Goal: Task Accomplishment & Management: Use online tool/utility

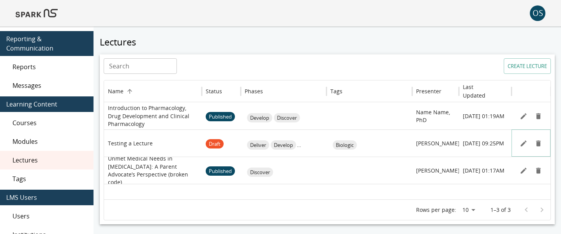
click at [523, 145] on icon "Edit" at bounding box center [524, 144] width 8 height 8
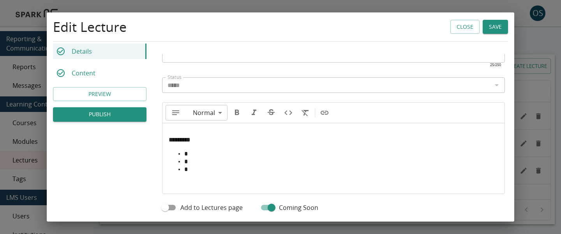
scroll to position [360, 0]
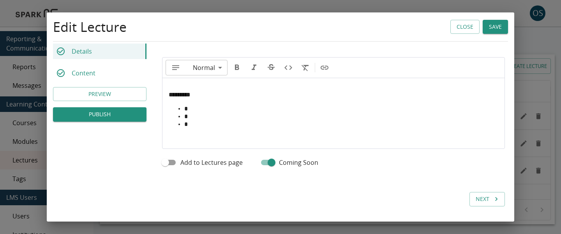
click at [460, 23] on button "Close" at bounding box center [464, 27] width 29 height 14
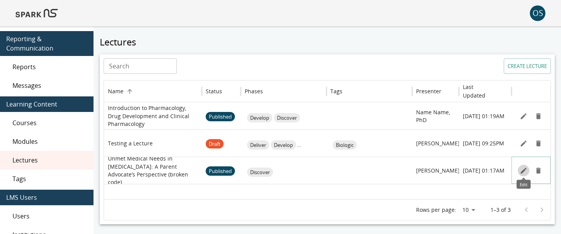
click at [523, 173] on icon "Edit" at bounding box center [524, 171] width 8 height 8
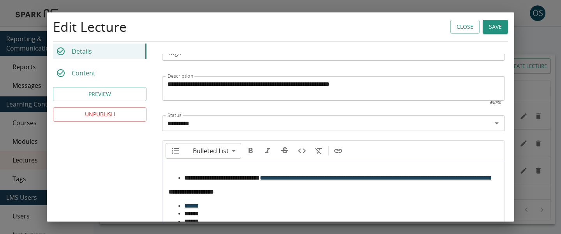
scroll to position [214, 0]
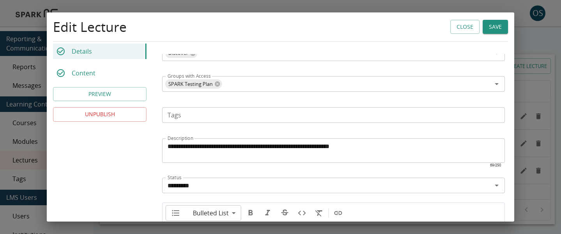
click at [122, 96] on button "PREVIEW" at bounding box center [99, 94] width 93 height 14
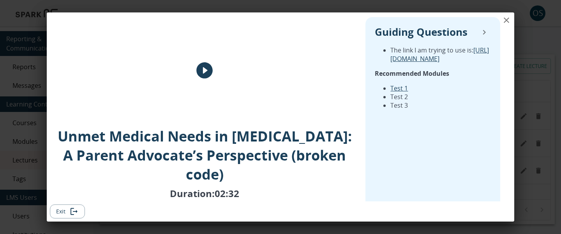
click at [507, 25] on icon "close" at bounding box center [506, 20] width 9 height 9
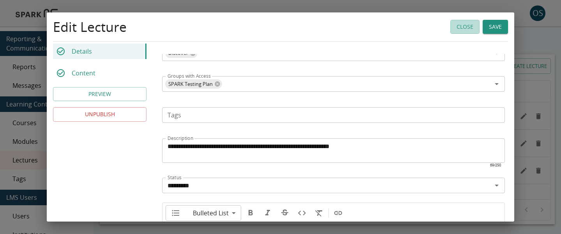
click at [461, 25] on button "Close" at bounding box center [464, 27] width 29 height 14
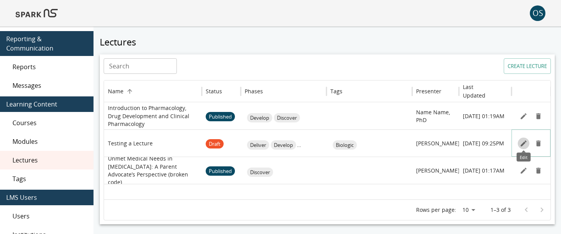
click at [522, 141] on icon "Edit" at bounding box center [524, 144] width 8 height 8
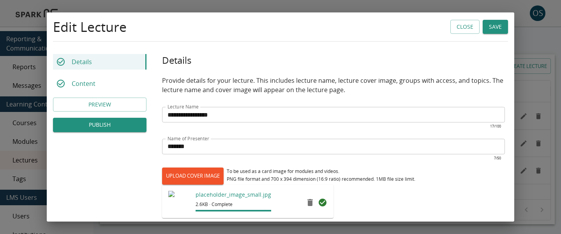
scroll to position [237, 0]
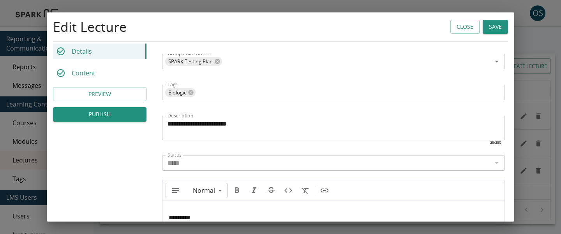
click at [85, 78] on div "Content" at bounding box center [99, 73] width 93 height 16
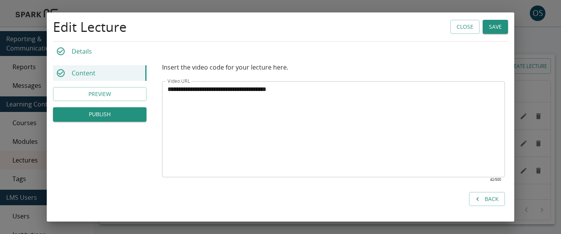
scroll to position [13, 0]
click at [363, 86] on textarea "**********" at bounding box center [333, 130] width 332 height 90
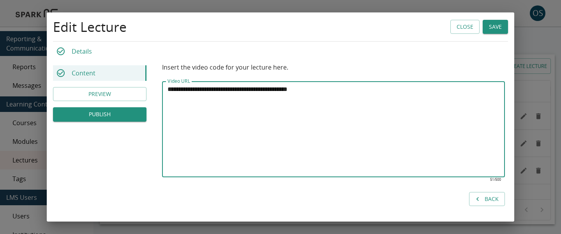
type textarea "**********"
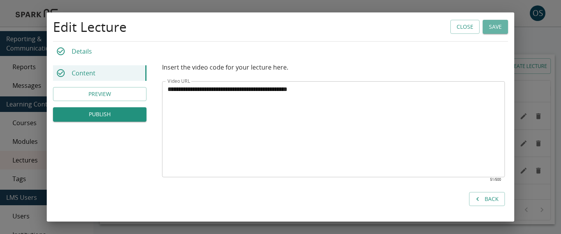
click at [497, 28] on button "Save" at bounding box center [495, 27] width 25 height 14
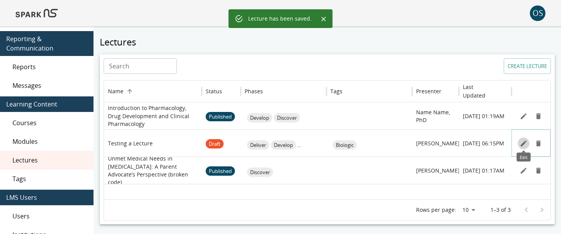
click at [523, 146] on icon "Edit" at bounding box center [524, 144] width 8 height 8
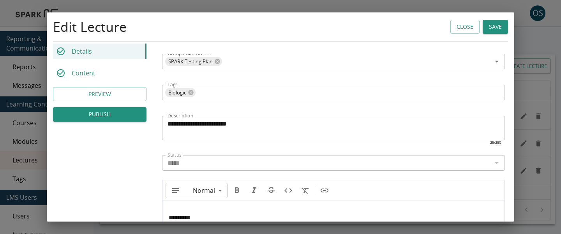
click at [99, 72] on div "Content" at bounding box center [99, 73] width 93 height 16
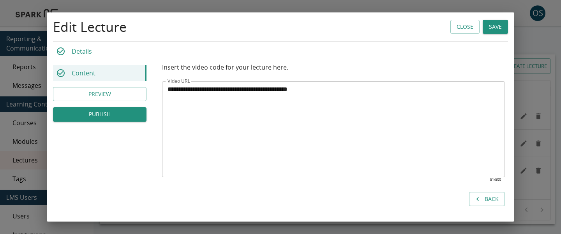
click at [133, 94] on button "PREVIEW" at bounding box center [99, 94] width 93 height 14
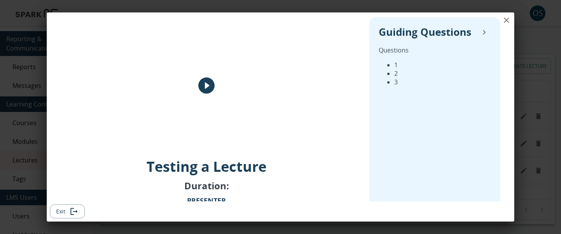
click at [508, 23] on icon "close" at bounding box center [506, 20] width 9 height 9
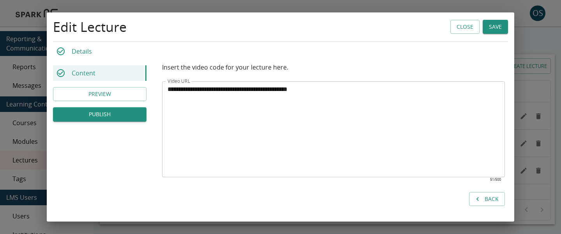
drag, startPoint x: 455, startPoint y: 28, endPoint x: 405, endPoint y: 80, distance: 72.2
click at [405, 80] on div "**********" at bounding box center [280, 110] width 467 height 223
click at [393, 90] on textarea "**********" at bounding box center [333, 130] width 332 height 90
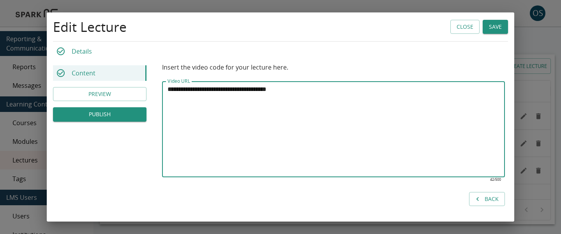
type textarea "**********"
click at [494, 26] on button "Save" at bounding box center [495, 27] width 25 height 14
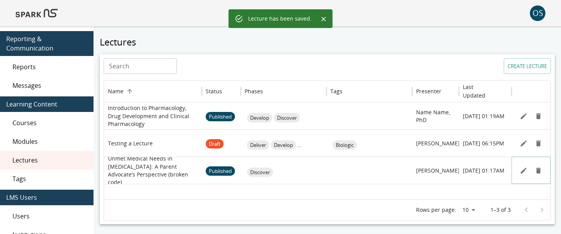
click at [522, 173] on icon "Edit" at bounding box center [524, 171] width 8 height 8
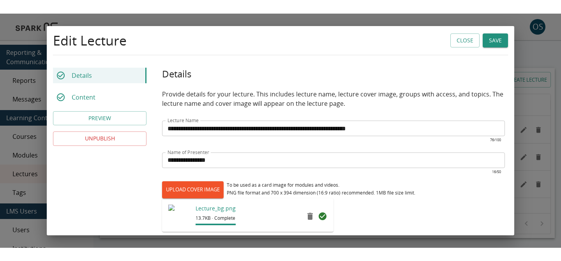
scroll to position [237, 0]
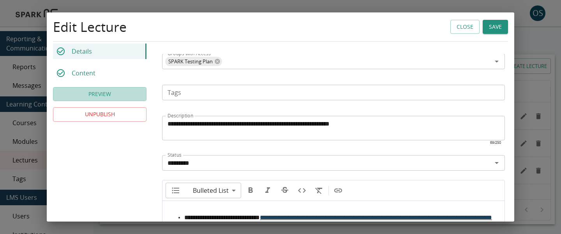
click at [124, 93] on button "PREVIEW" at bounding box center [99, 94] width 93 height 14
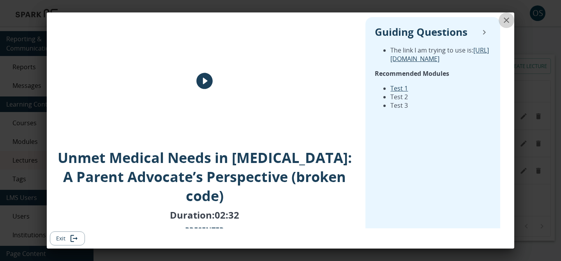
click at [508, 22] on icon "close" at bounding box center [506, 20] width 5 height 5
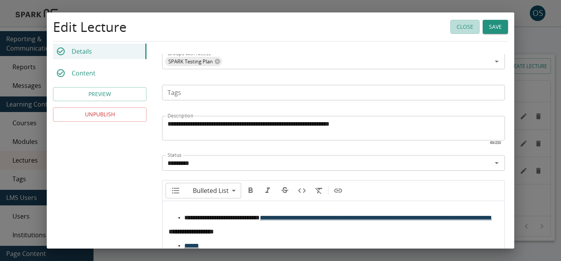
click at [462, 31] on button "Close" at bounding box center [464, 27] width 29 height 14
